Goal: Task Accomplishment & Management: Use online tool/utility

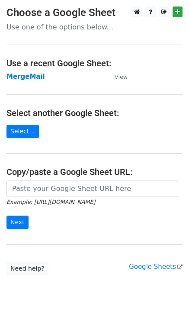
click at [30, 78] on strong "MergeMail" at bounding box center [25, 77] width 39 height 8
click at [23, 80] on strong "MergeMail" at bounding box center [25, 77] width 39 height 8
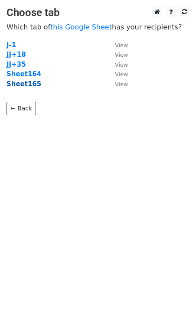
click at [19, 83] on strong "Sheet165" at bounding box center [23, 84] width 35 height 8
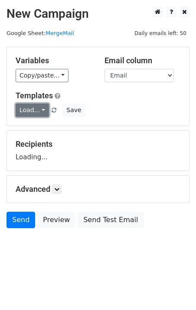
click at [40, 111] on link "Load..." at bounding box center [32, 109] width 33 height 13
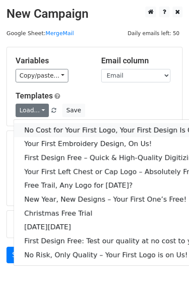
click at [50, 132] on link "No Cost for Your First Logo, Your First Design Is On Us!" at bounding box center [118, 130] width 208 height 14
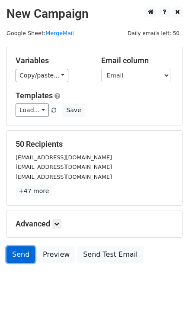
click at [24, 253] on link "Send" at bounding box center [20, 254] width 29 height 16
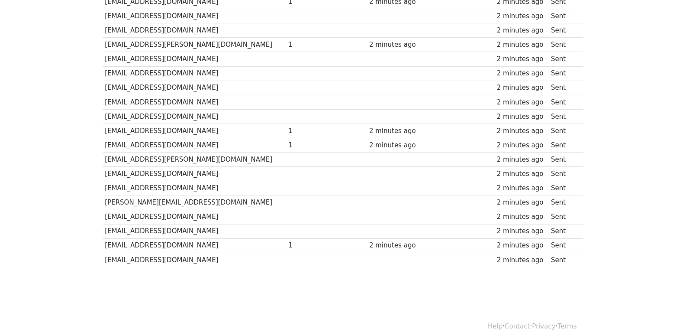
scroll to position [603, 0]
